Goal: Task Accomplishment & Management: Manage account settings

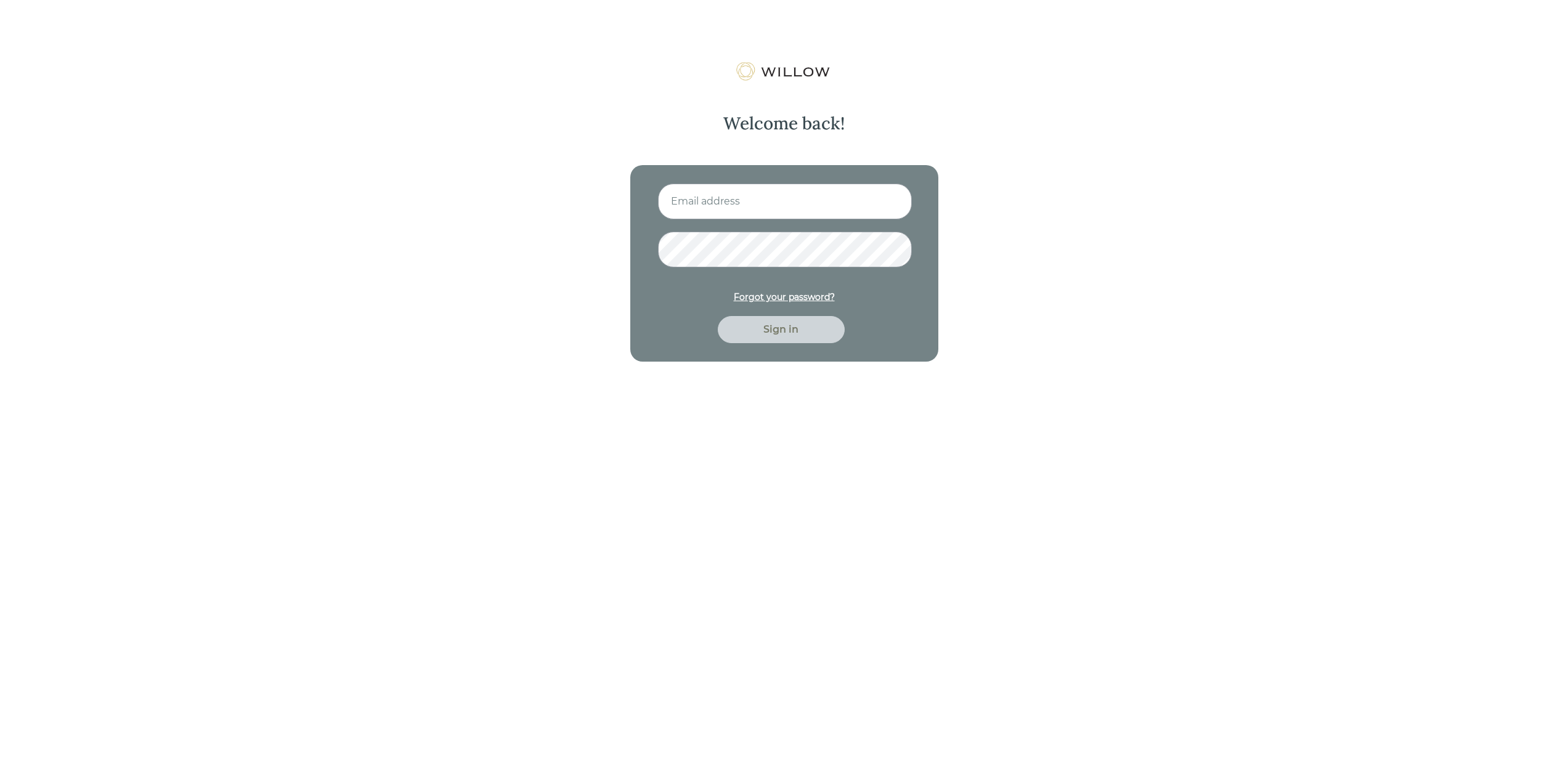
type input "[EMAIL_ADDRESS][DOMAIN_NAME]"
click at [772, 329] on div "Sign in" at bounding box center [781, 330] width 99 height 15
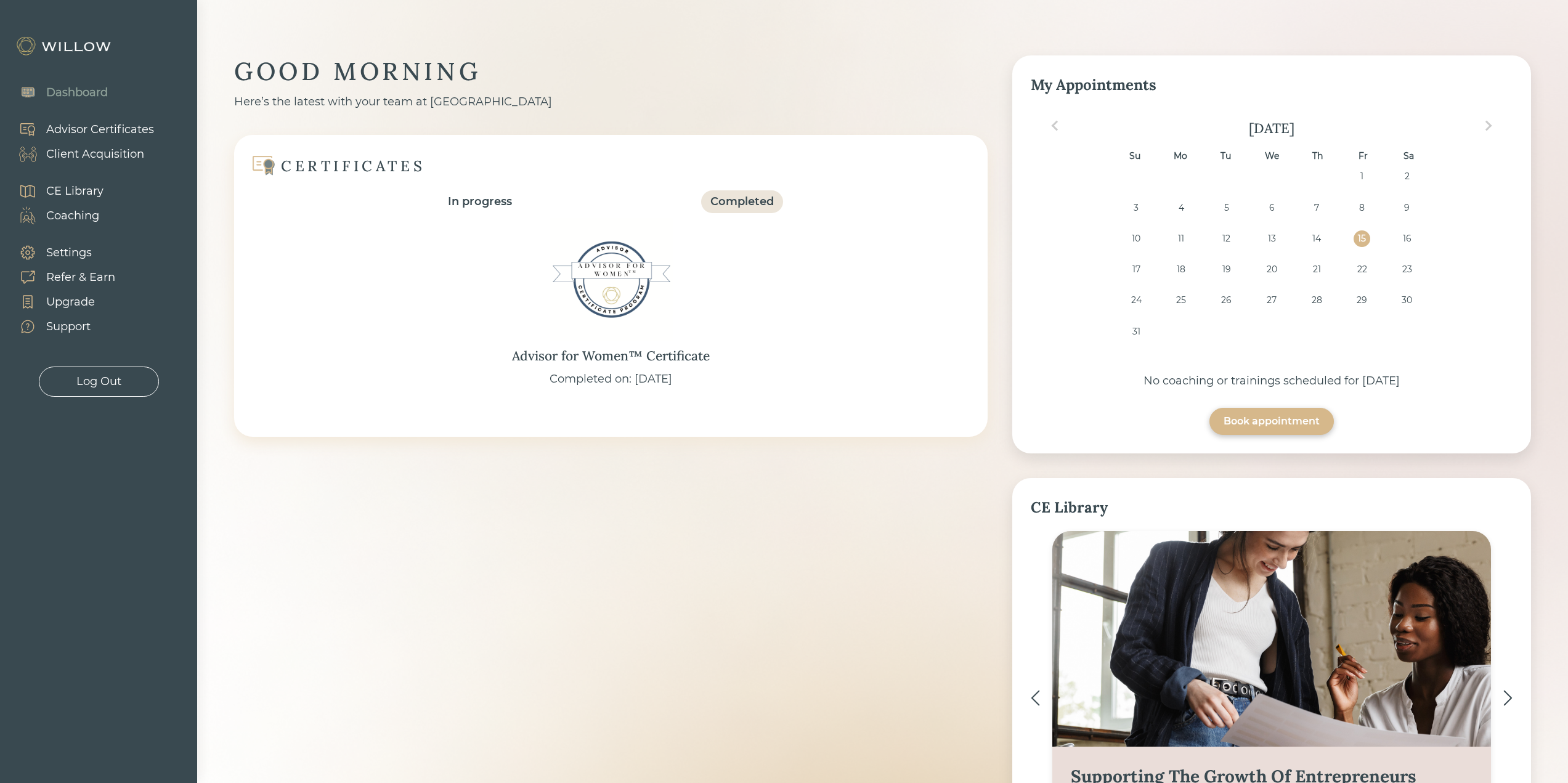
click at [111, 152] on div "Client Acquisition" at bounding box center [95, 155] width 98 height 17
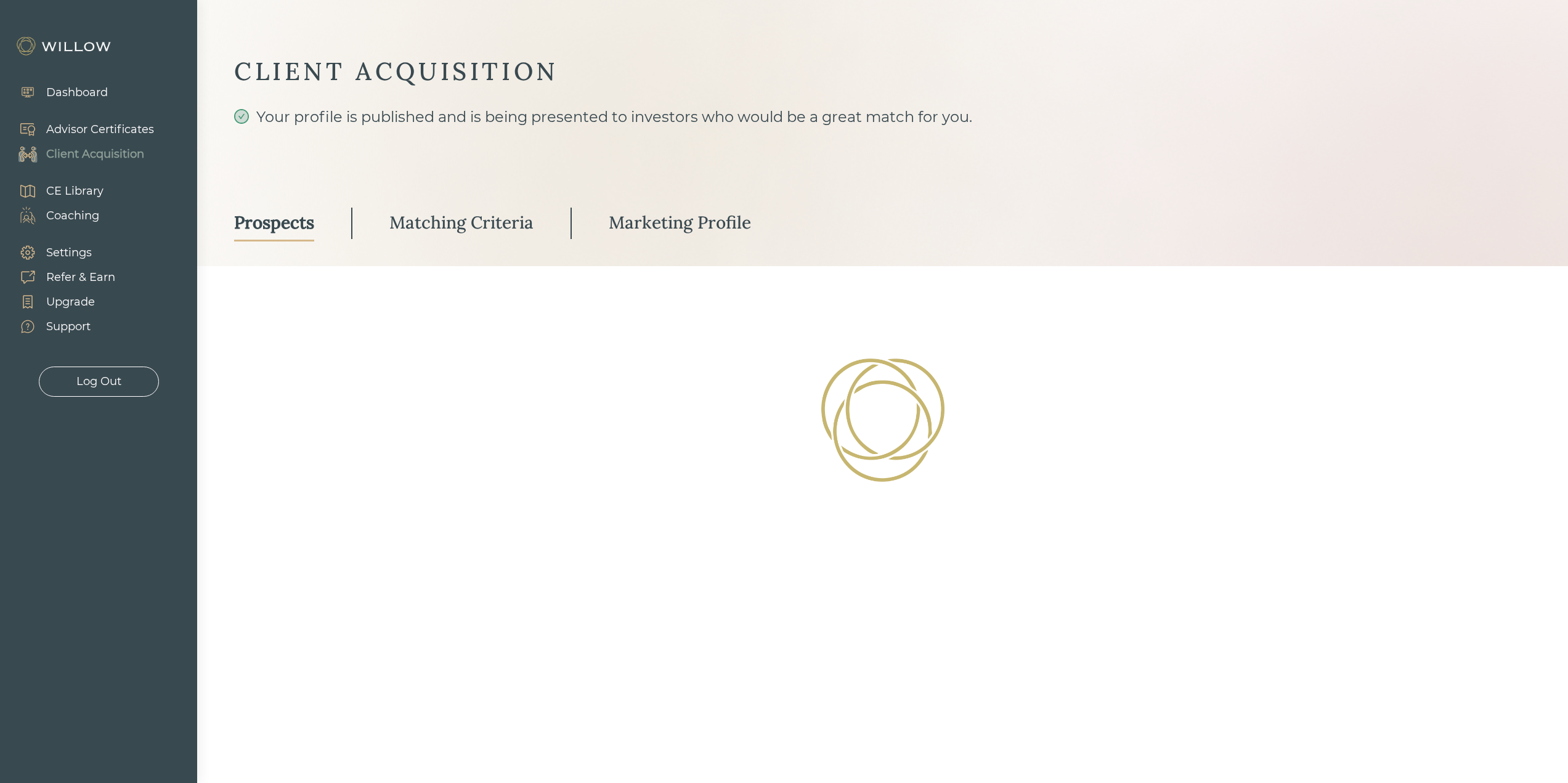
select select "3"
select select "2"
select select "10"
select select "2"
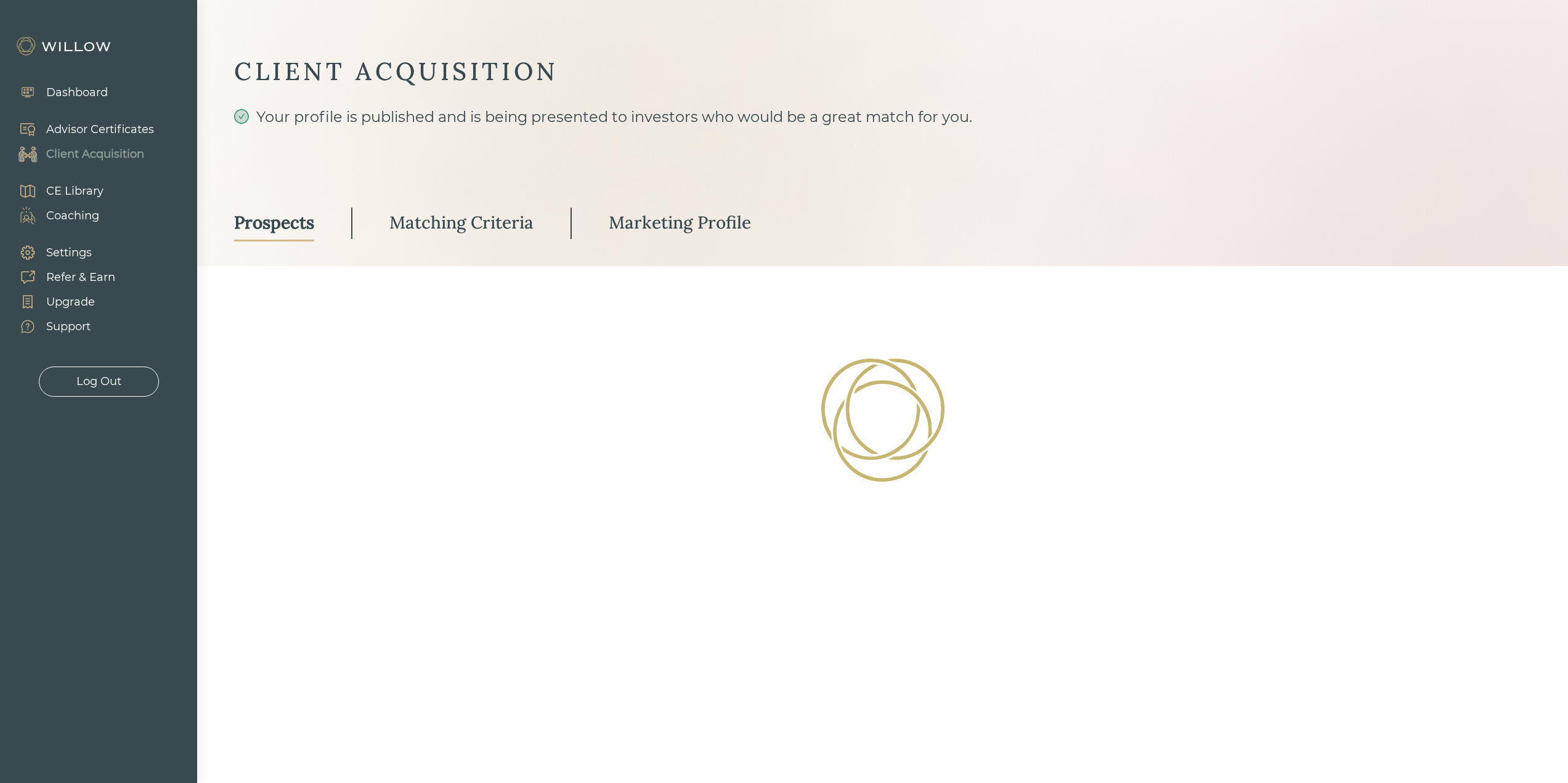
select select "2"
